Goal: Task Accomplishment & Management: Complete application form

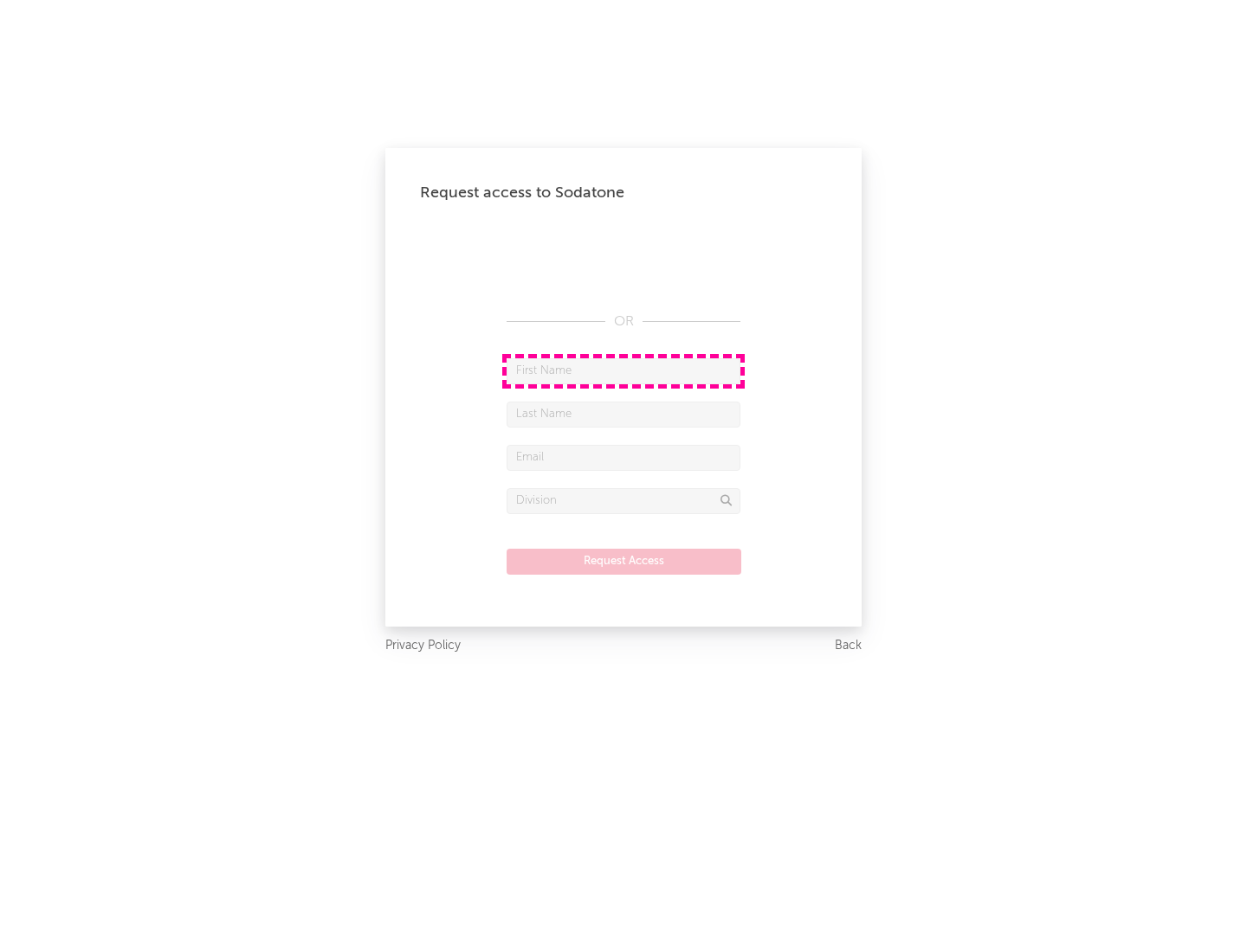
click at [624, 371] on input "text" at bounding box center [624, 372] width 234 height 26
type input "[PERSON_NAME]"
click at [624, 414] on input "text" at bounding box center [624, 415] width 234 height 26
type input "[PERSON_NAME]"
click at [624, 457] on input "text" at bounding box center [624, 457] width 234 height 26
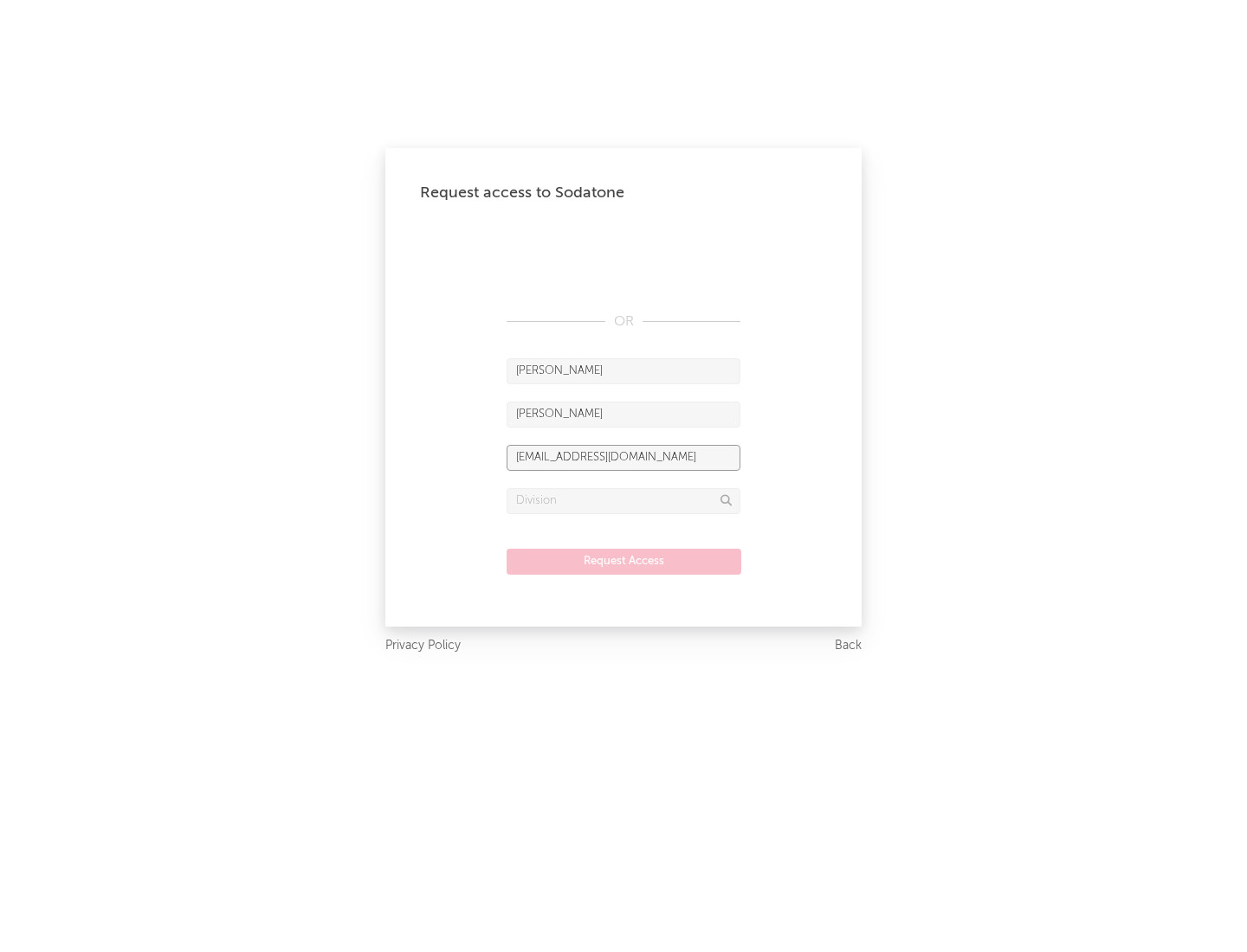
type input "[EMAIL_ADDRESS][DOMAIN_NAME]"
click at [624, 500] on input "text" at bounding box center [624, 501] width 234 height 26
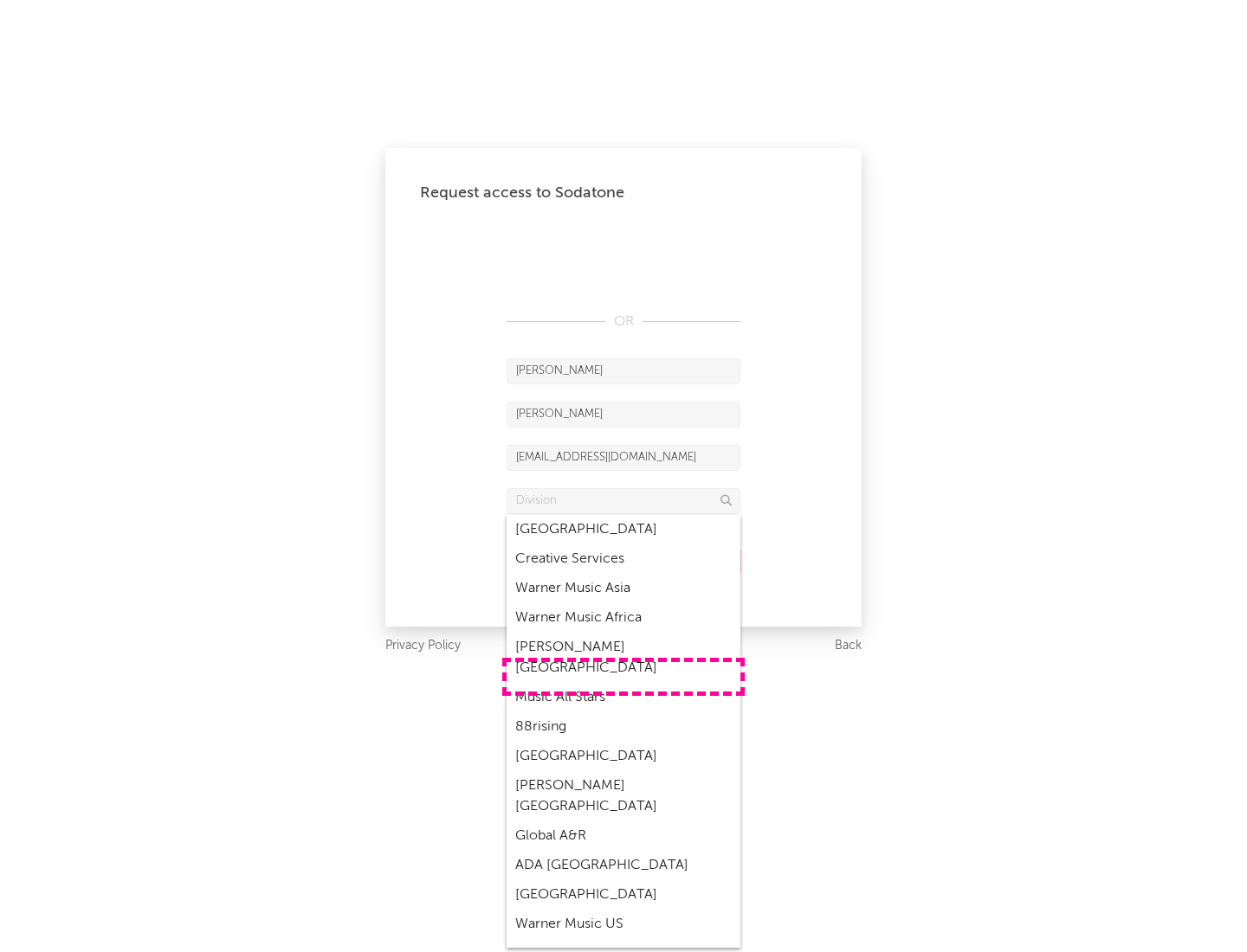
click at [624, 683] on div "Music All Stars" at bounding box center [624, 697] width 234 height 29
type input "Music All Stars"
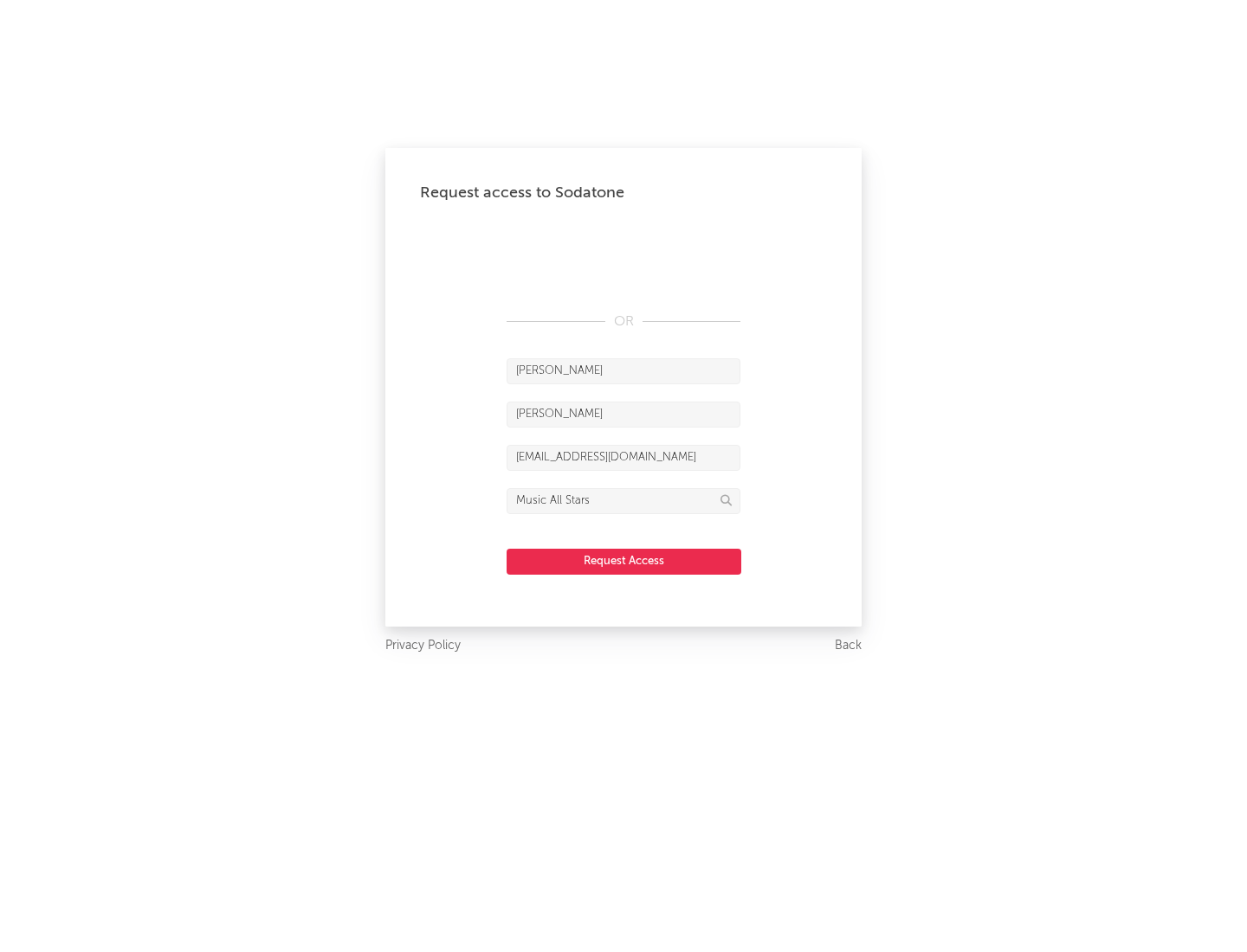
click at [624, 561] on button "Request Access" at bounding box center [624, 562] width 235 height 26
